Goal: Navigation & Orientation: Find specific page/section

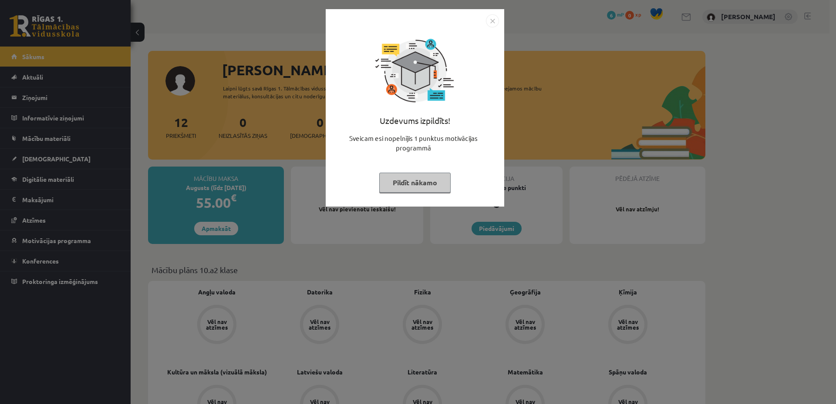
click at [492, 18] on img "Close" at bounding box center [492, 20] width 13 height 13
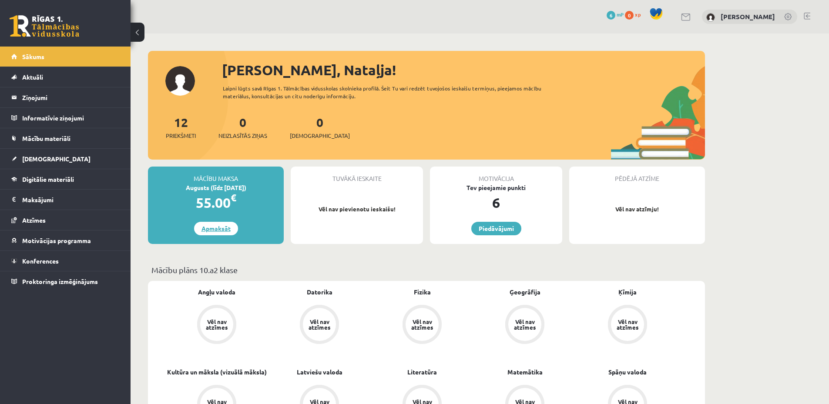
click at [212, 228] on link "Apmaksāt" at bounding box center [216, 228] width 44 height 13
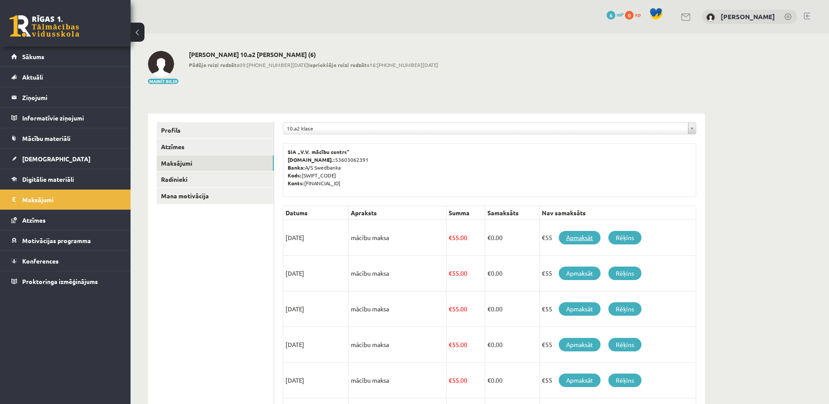
click at [576, 239] on link "Apmaksāt" at bounding box center [580, 237] width 42 height 13
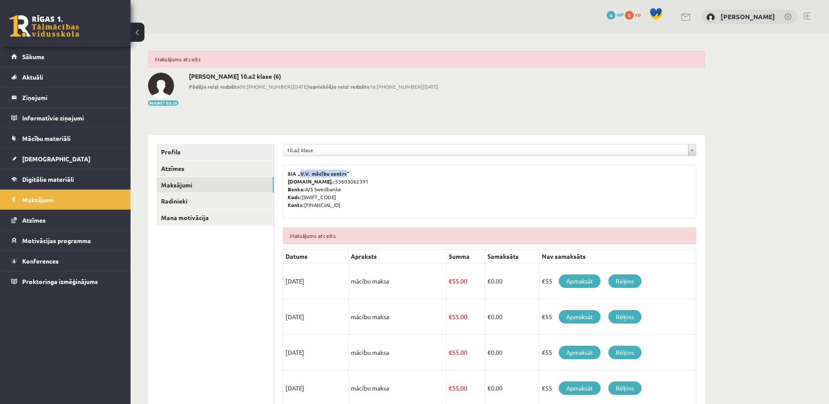
drag, startPoint x: 343, startPoint y: 173, endPoint x: 299, endPoint y: 173, distance: 44.4
click at [299, 173] on b "SIA „V.V. mācību centrs”" at bounding box center [319, 173] width 62 height 7
copy b "V.V. mācību centrs"
drag, startPoint x: 371, startPoint y: 205, endPoint x: 305, endPoint y: 207, distance: 66.2
click at [305, 207] on p "SIA „V.V. mācību centrs” Reģ.nr.: 53603062391 Banka: A/S Swedbanka Kods: HABALV…" at bounding box center [490, 189] width 404 height 39
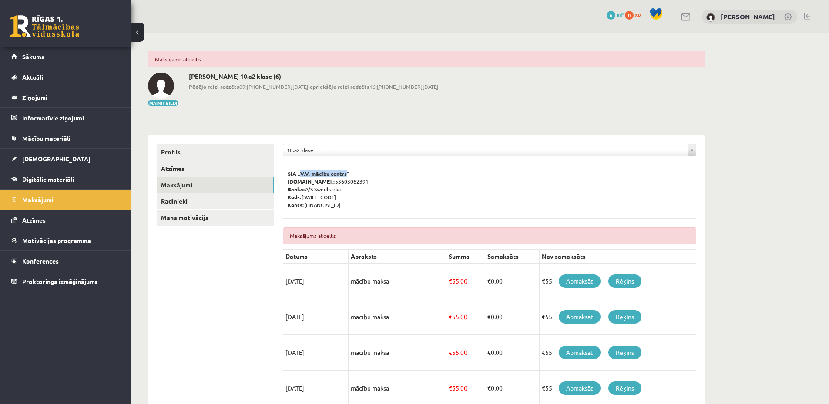
copy p "[FINANCIAL_ID]"
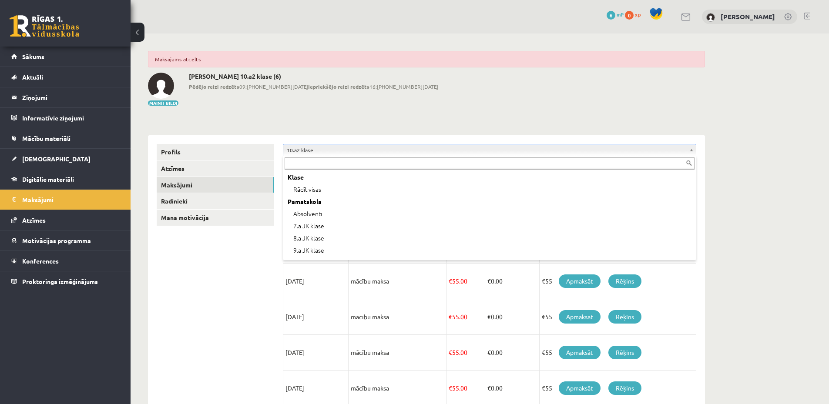
scroll to position [71, 0]
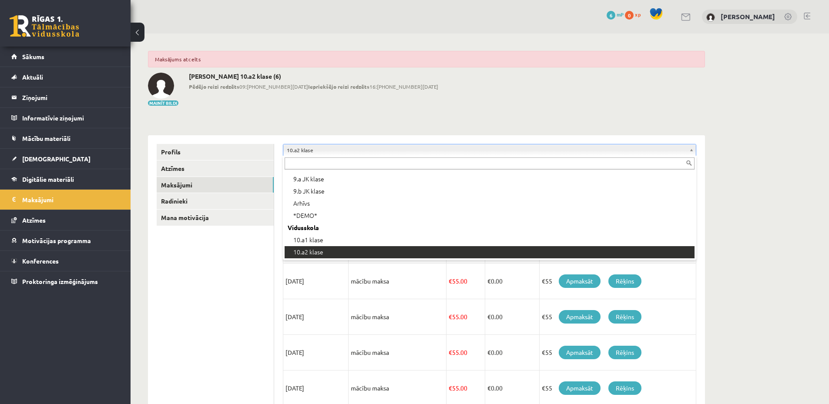
drag, startPoint x: 323, startPoint y: 149, endPoint x: 318, endPoint y: 149, distance: 4.8
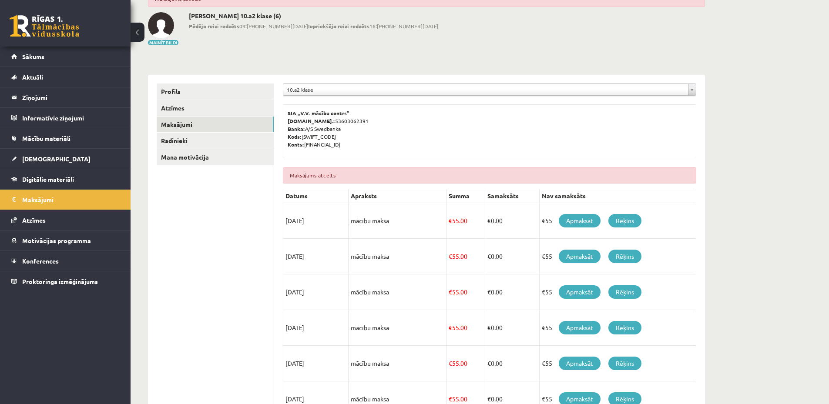
scroll to position [0, 0]
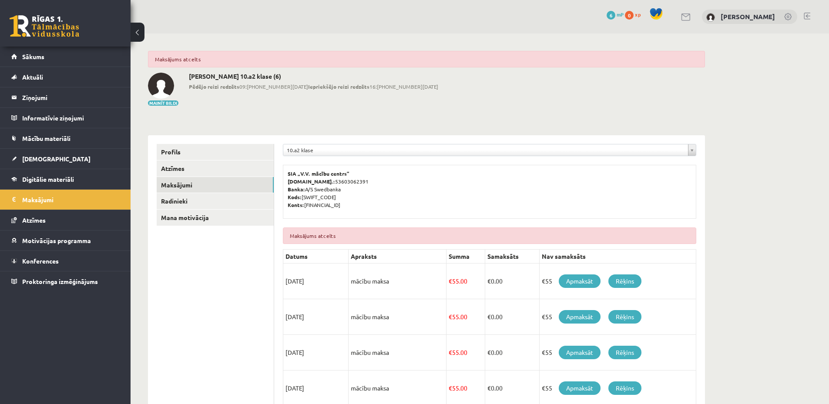
drag, startPoint x: 325, startPoint y: 284, endPoint x: 283, endPoint y: 280, distance: 42.9
click at [283, 280] on div "**********" at bounding box center [489, 400] width 431 height 530
click at [414, 300] on td "mācību maksa" at bounding box center [398, 318] width 98 height 36
drag, startPoint x: 400, startPoint y: 283, endPoint x: 351, endPoint y: 281, distance: 48.8
click at [351, 281] on td "mācību maksa" at bounding box center [398, 282] width 98 height 36
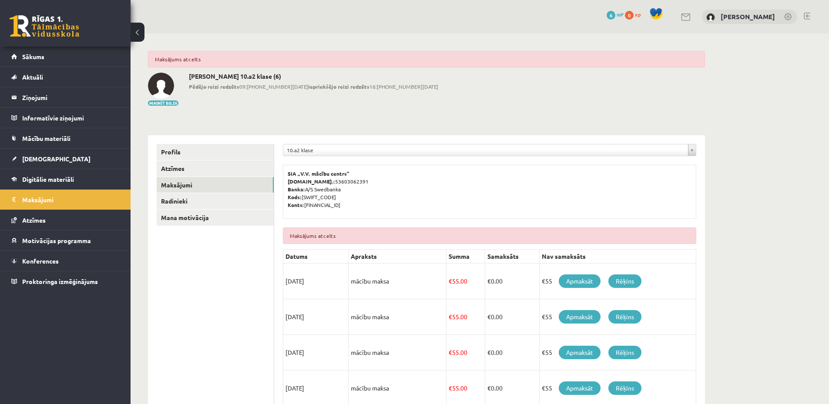
copy td "mācību maksa"
click at [52, 138] on span "Mācību materiāli" at bounding box center [46, 139] width 48 height 8
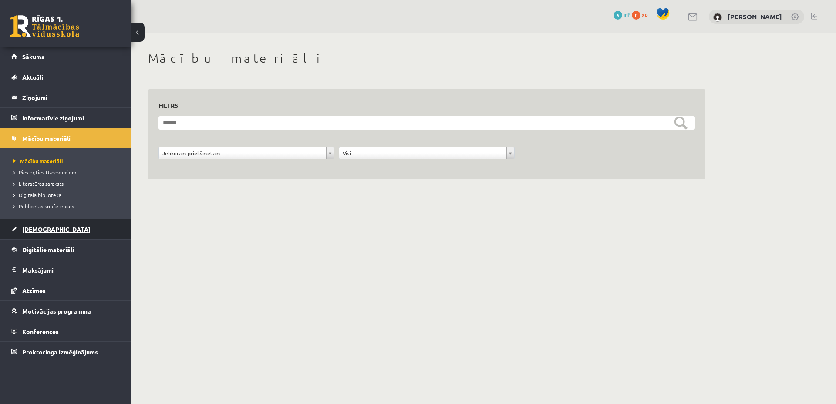
click at [39, 231] on span "[DEMOGRAPHIC_DATA]" at bounding box center [56, 230] width 68 height 8
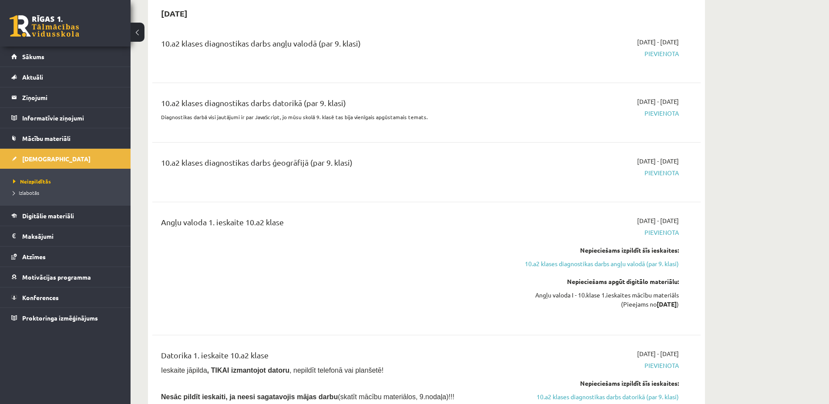
scroll to position [131, 0]
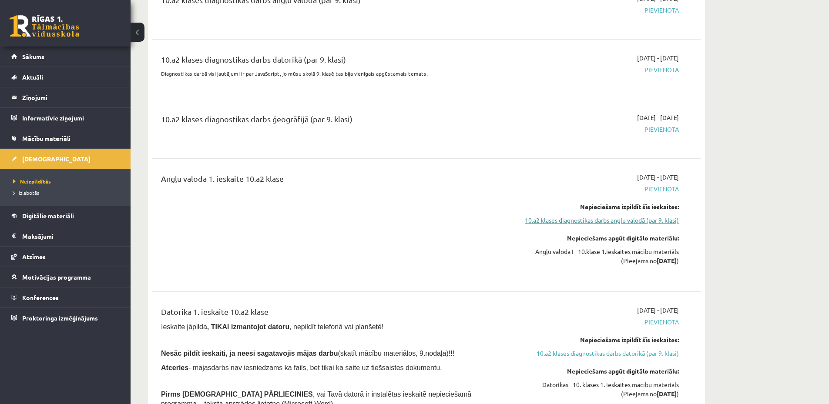
click at [553, 224] on link "10.a2 klases diagnostikas darbs angļu valodā (par 9. klasi)" at bounding box center [597, 220] width 164 height 9
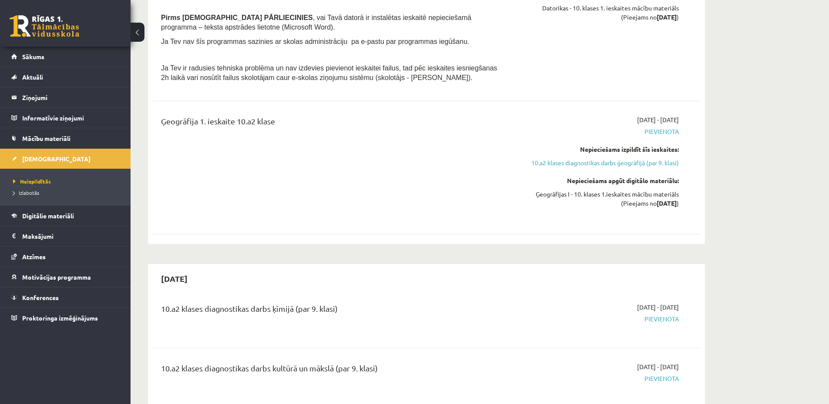
scroll to position [551, 0]
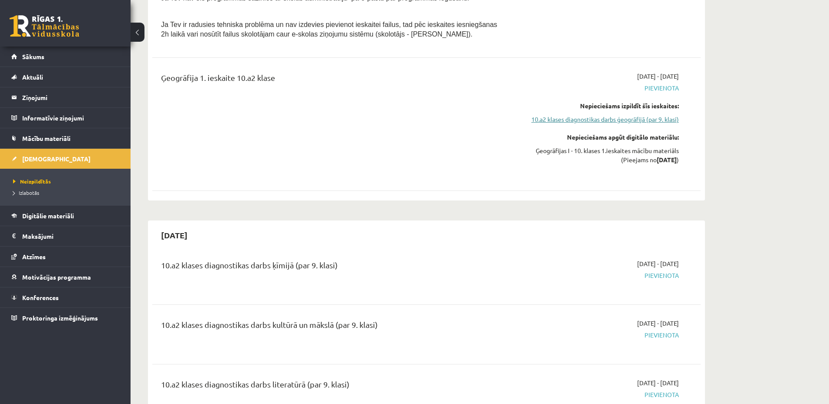
click at [581, 121] on link "10.a2 klases diagnostikas darbs ģeogrāfijā (par 9. klasi)" at bounding box center [597, 119] width 164 height 9
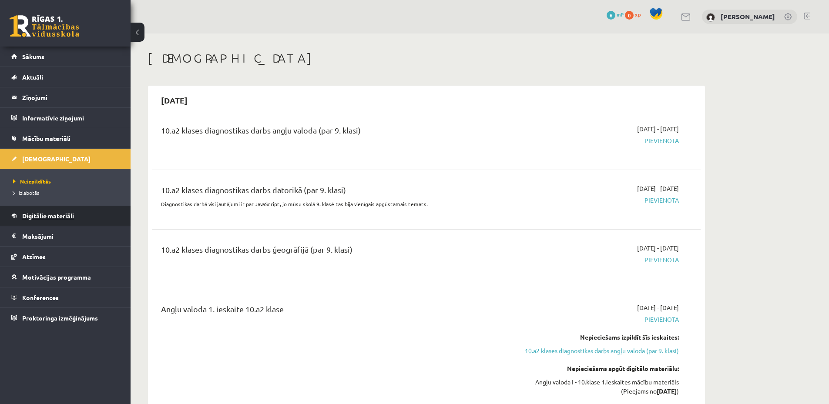
click at [51, 218] on span "Digitālie materiāli" at bounding box center [48, 216] width 52 height 8
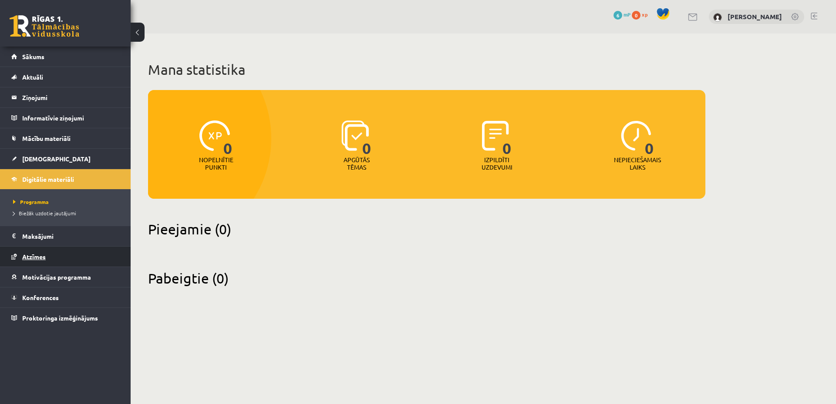
click at [34, 257] on span "Atzīmes" at bounding box center [34, 257] width 24 height 8
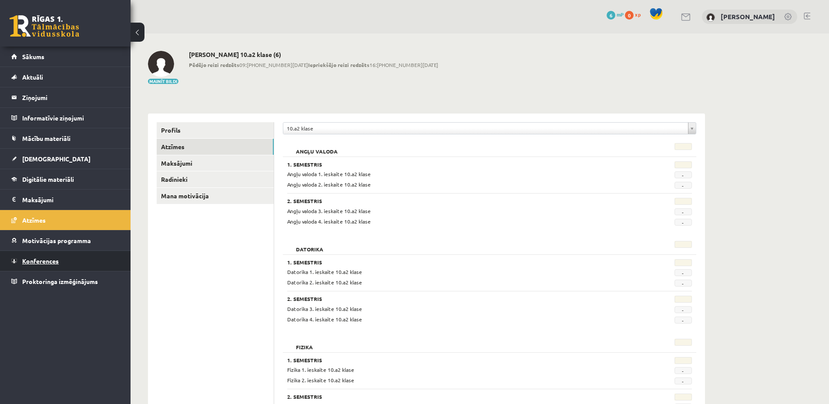
click at [36, 264] on span "Konferences" at bounding box center [40, 261] width 37 height 8
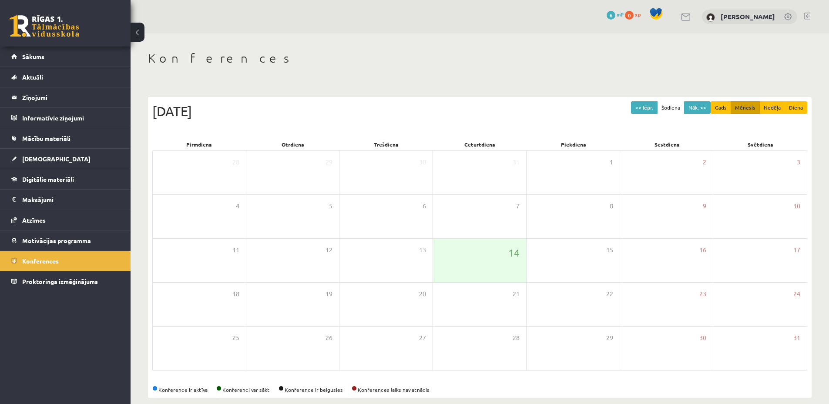
click at [806, 17] on link at bounding box center [807, 16] width 7 height 7
